Goal: Ask a question

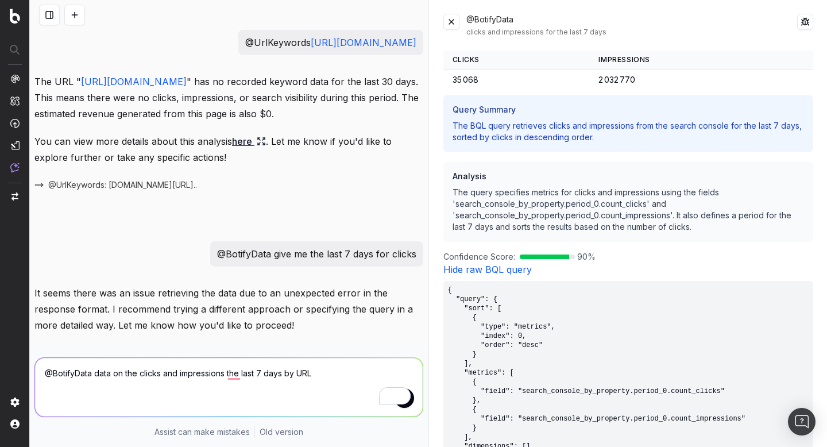
click at [248, 262] on p "@BotifyData give me the last 7 days for clicks" at bounding box center [316, 254] width 199 height 16
copy p "@BotifyData give me the last 7 days for clicks"
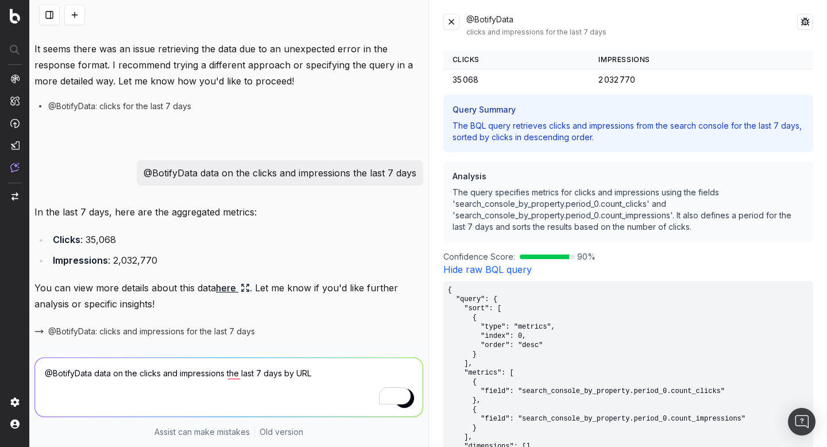
scroll to position [273, 0]
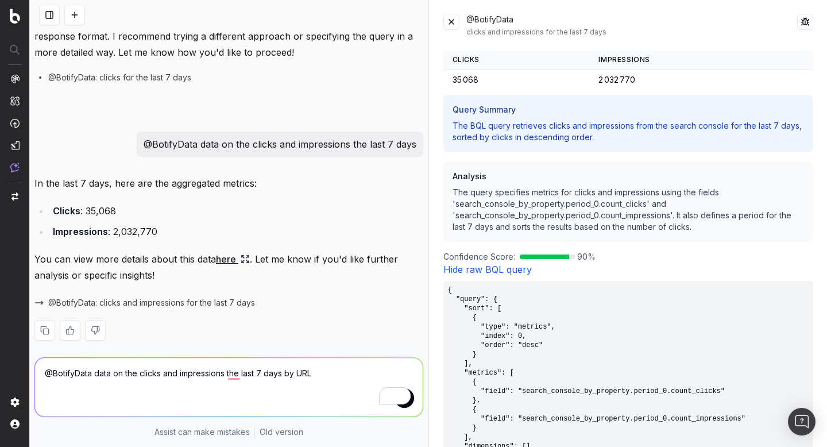
click at [310, 152] on p "@BotifyData data on the clicks and impressions the last 7 days" at bounding box center [279, 144] width 273 height 16
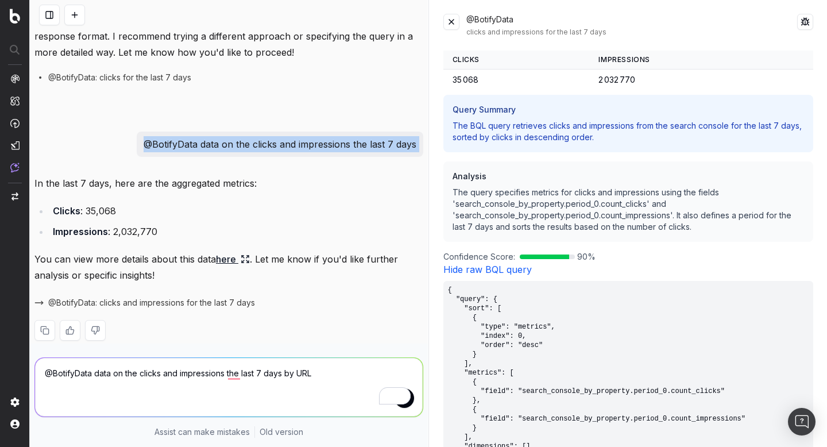
click at [310, 152] on p "@BotifyData data on the clicks and impressions the last 7 days" at bounding box center [279, 144] width 273 height 16
copy p "@BotifyData data on the clicks and impressions the last 7 days"
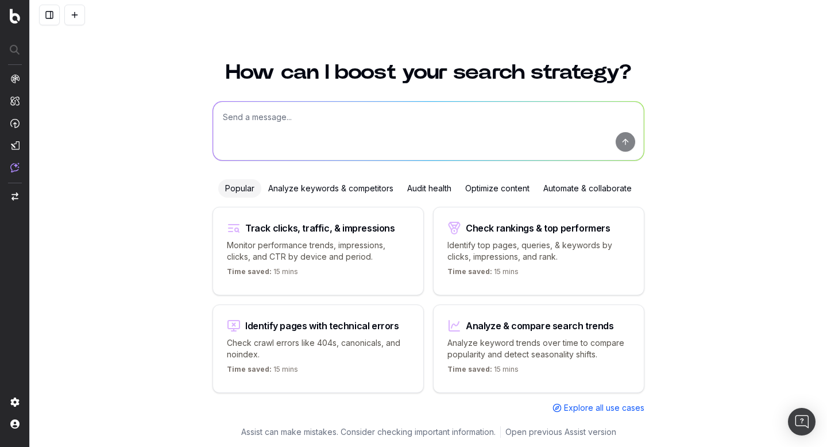
click at [348, 113] on textarea at bounding box center [428, 131] width 430 height 59
paste textarea "@BotifyData data on the clicks and impressions the last 7 days by url"
type textarea "@BotifyData data on the clicks and impressions the last 7 days by url"
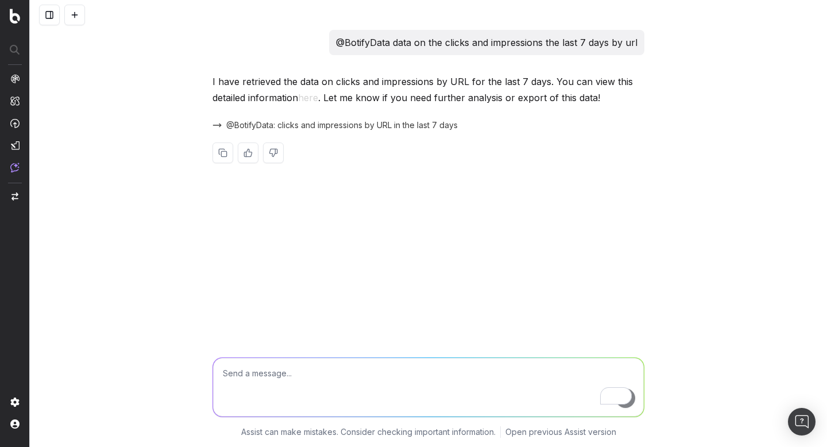
click at [387, 127] on span "@BotifyData: clicks and impressions by URL in the last 7 days" at bounding box center [341, 124] width 231 height 11
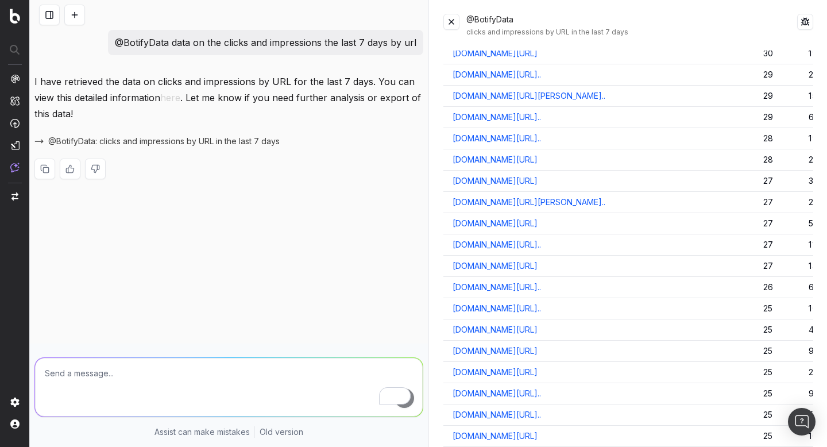
scroll to position [1878, 0]
